Goal: Find contact information: Find contact information

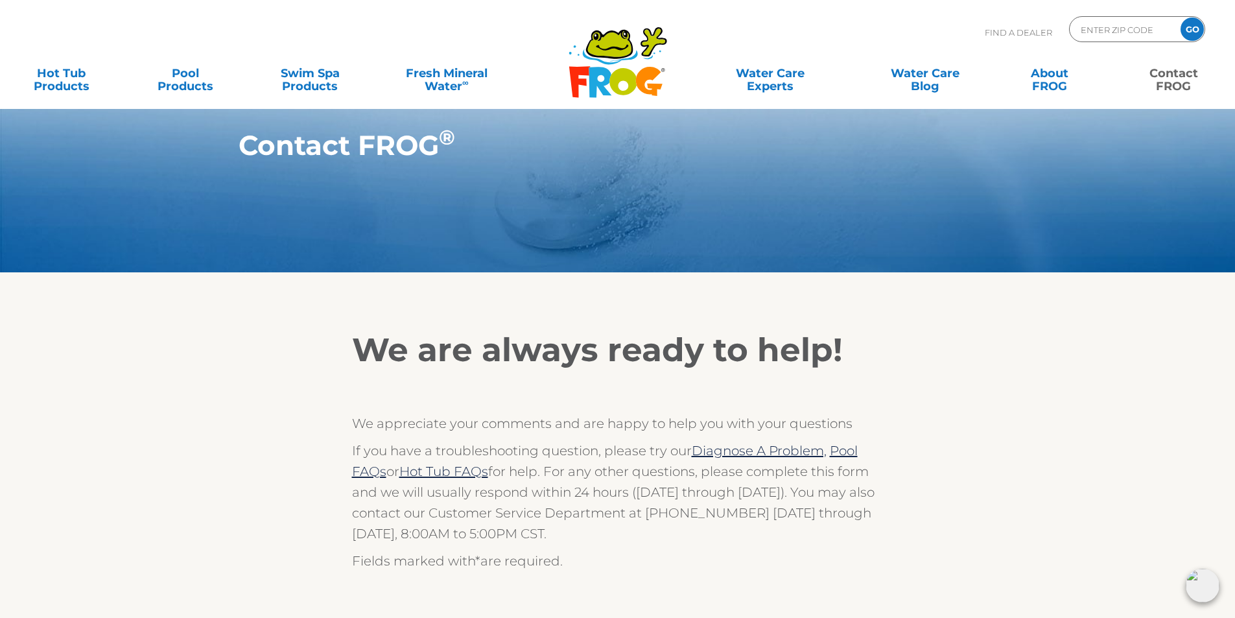
click at [1186, 82] on link "Contact FROG" at bounding box center [1174, 73] width 97 height 26
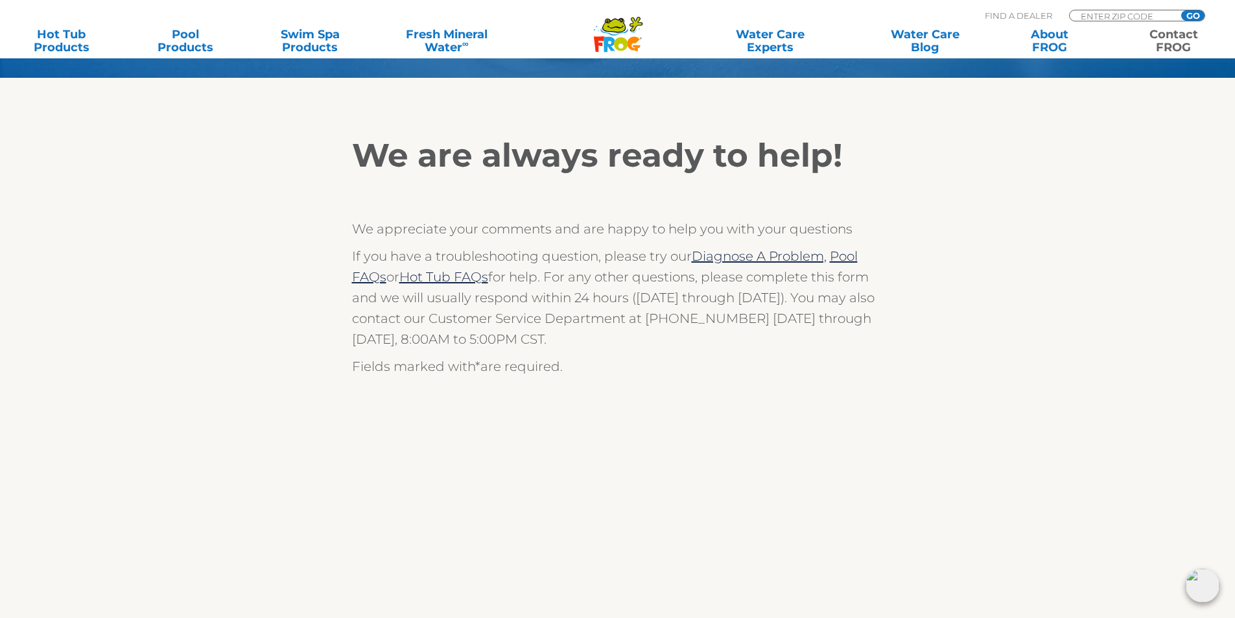
scroll to position [65, 0]
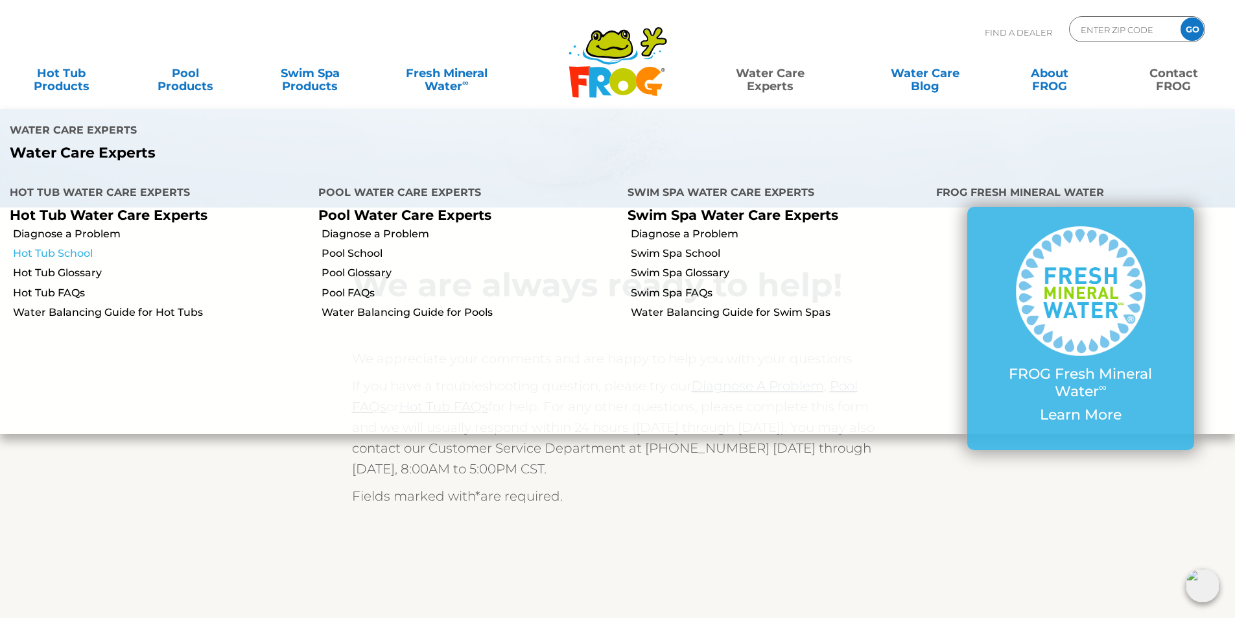
click at [93, 246] on link "Hot Tub School" at bounding box center [161, 253] width 296 height 14
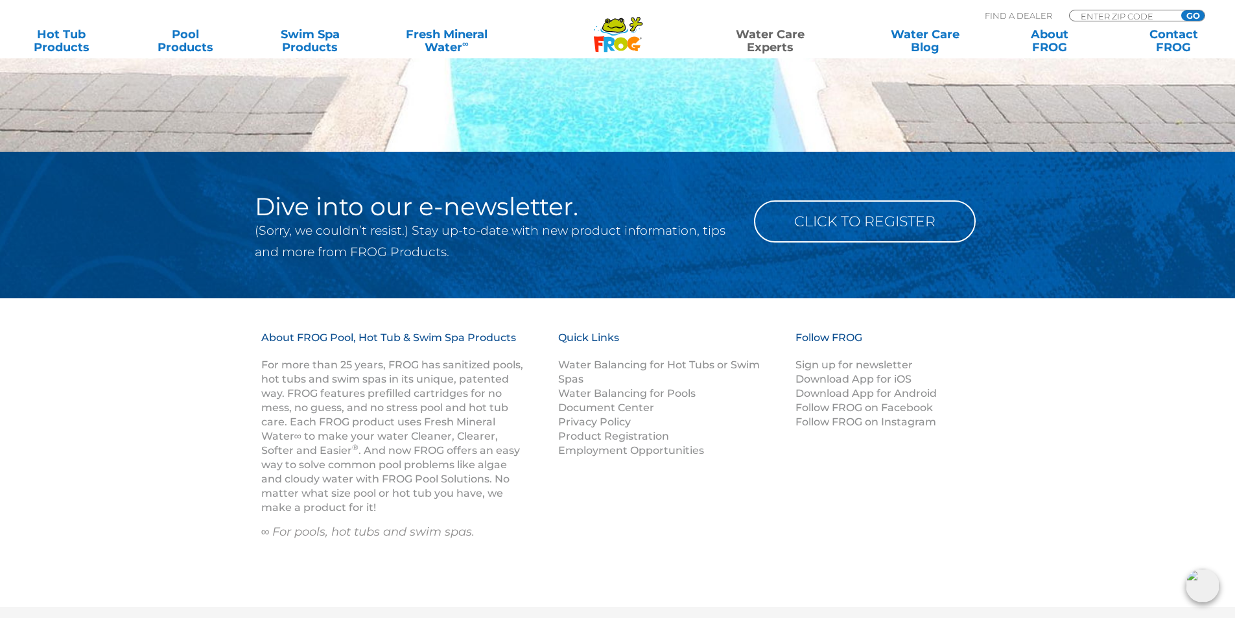
scroll to position [1038, 0]
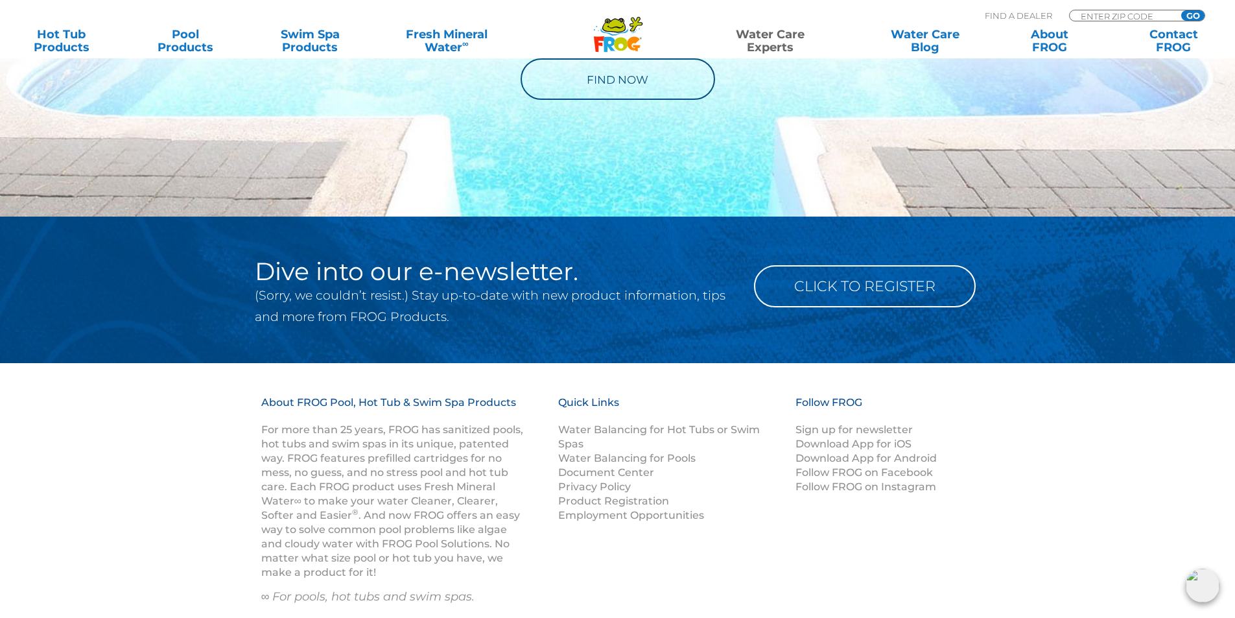
drag, startPoint x: 627, startPoint y: 21, endPoint x: 649, endPoint y: 0, distance: 30.3
click at [628, 19] on icon ".st130{clip-path:url(#SVGID_2_);fill-rule:evenodd;clip-rule:evenodd;fill:#C3CC0…" at bounding box center [618, 34] width 50 height 36
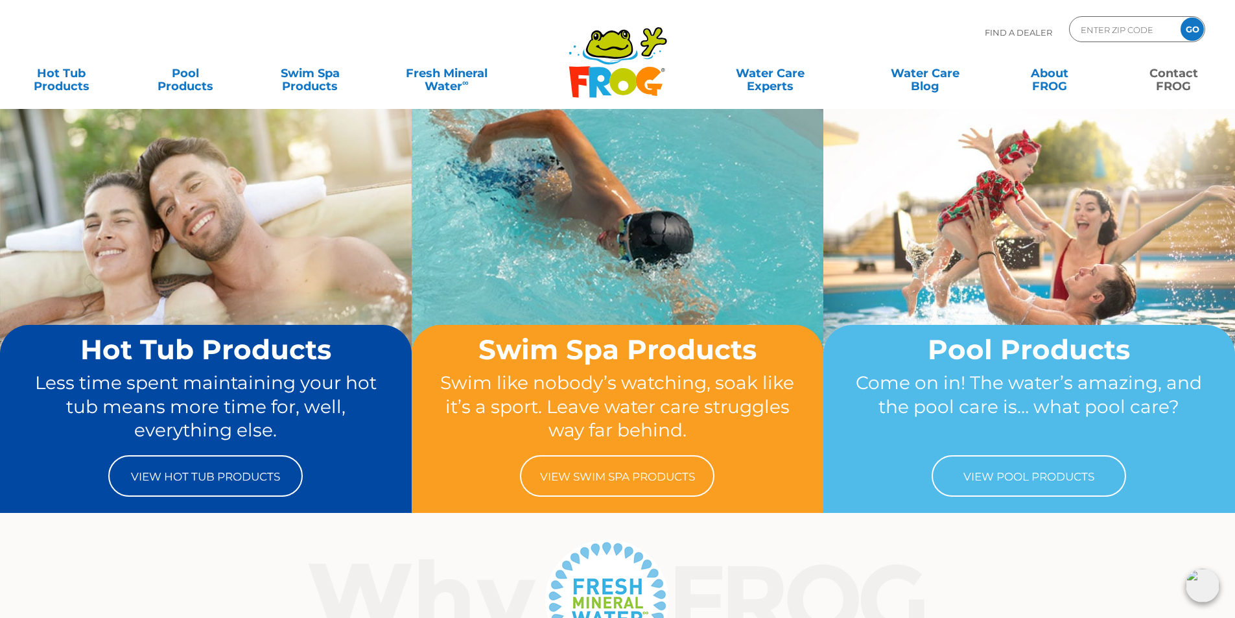
click at [1182, 84] on link "Contact FROG" at bounding box center [1174, 73] width 97 height 26
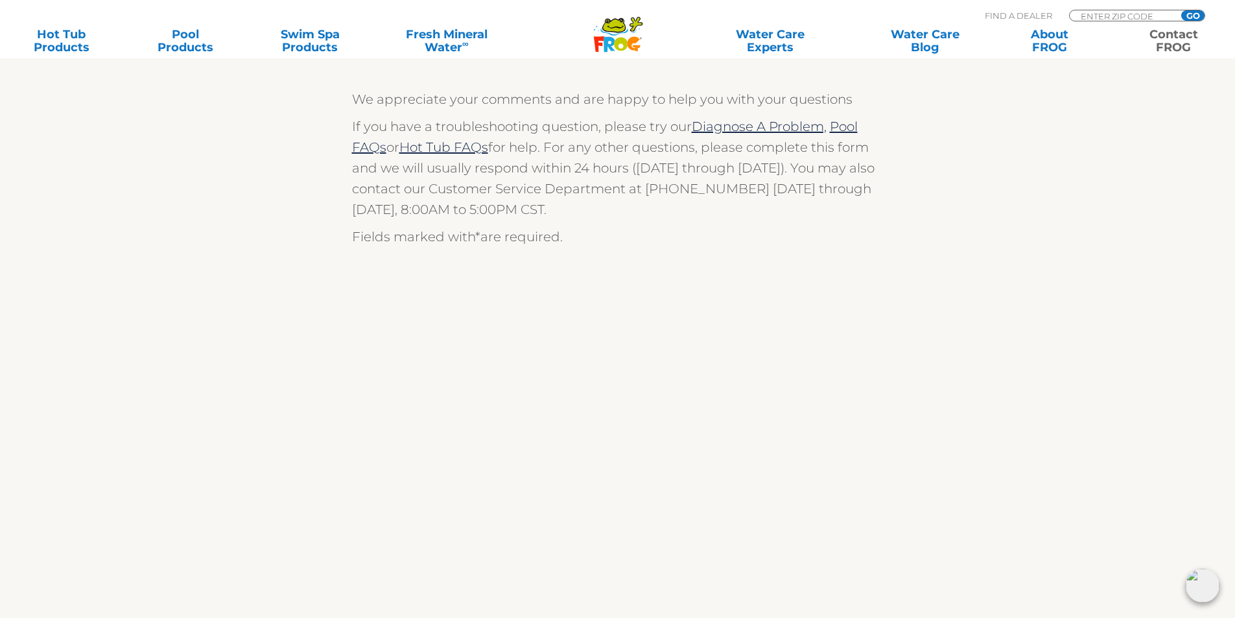
scroll to position [519, 0]
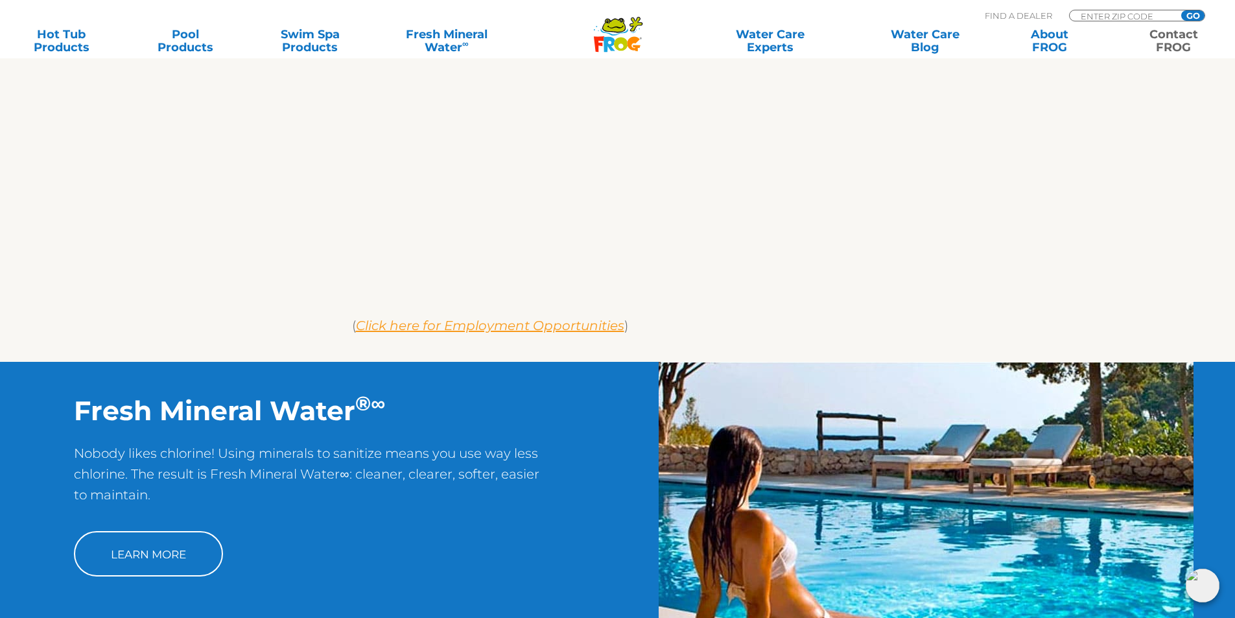
click at [516, 325] on em "Click here for Employment Opportunities" at bounding box center [490, 326] width 268 height 16
